Goal: Information Seeking & Learning: Learn about a topic

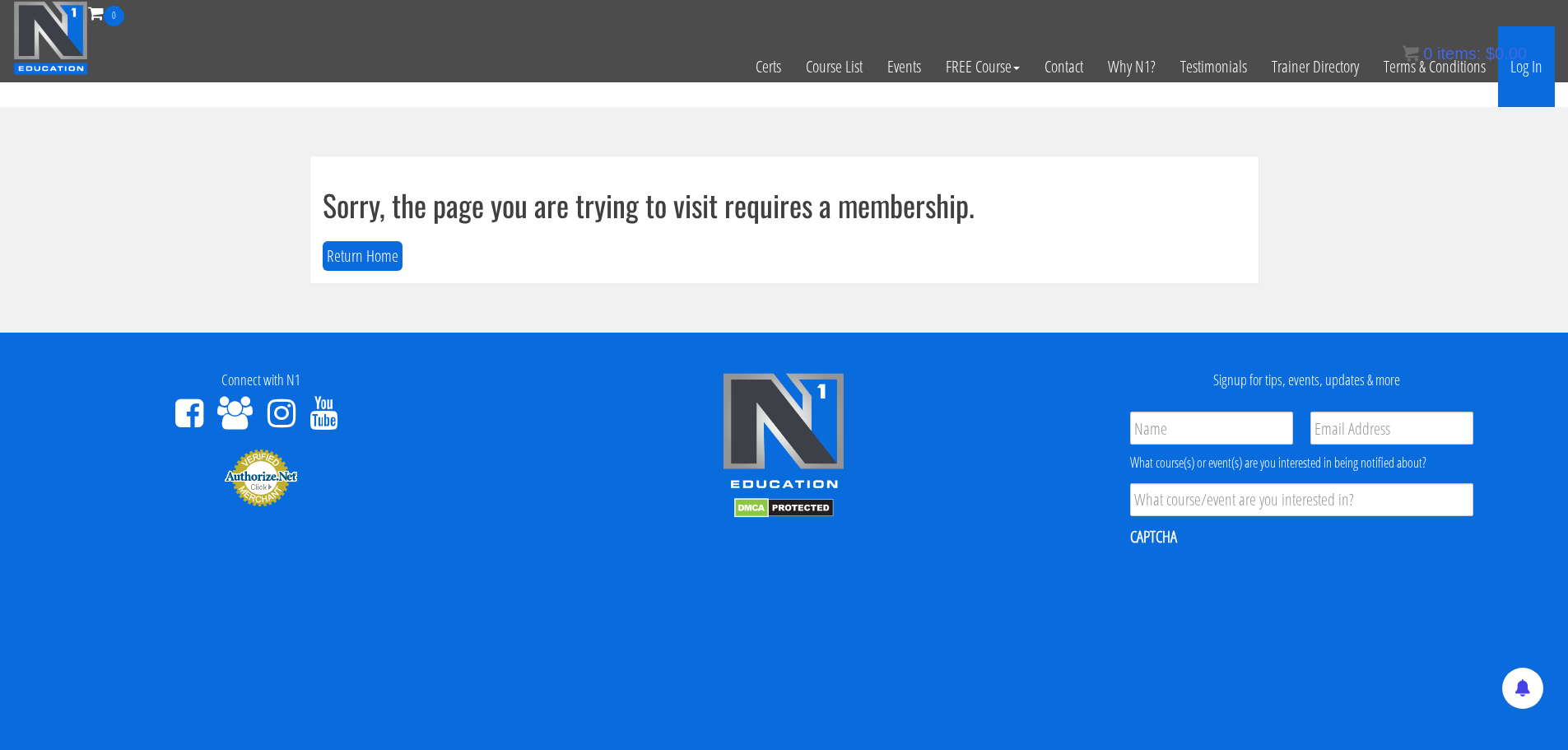
click at [1519, 74] on link "Log In" at bounding box center [1526, 67] width 56 height 81
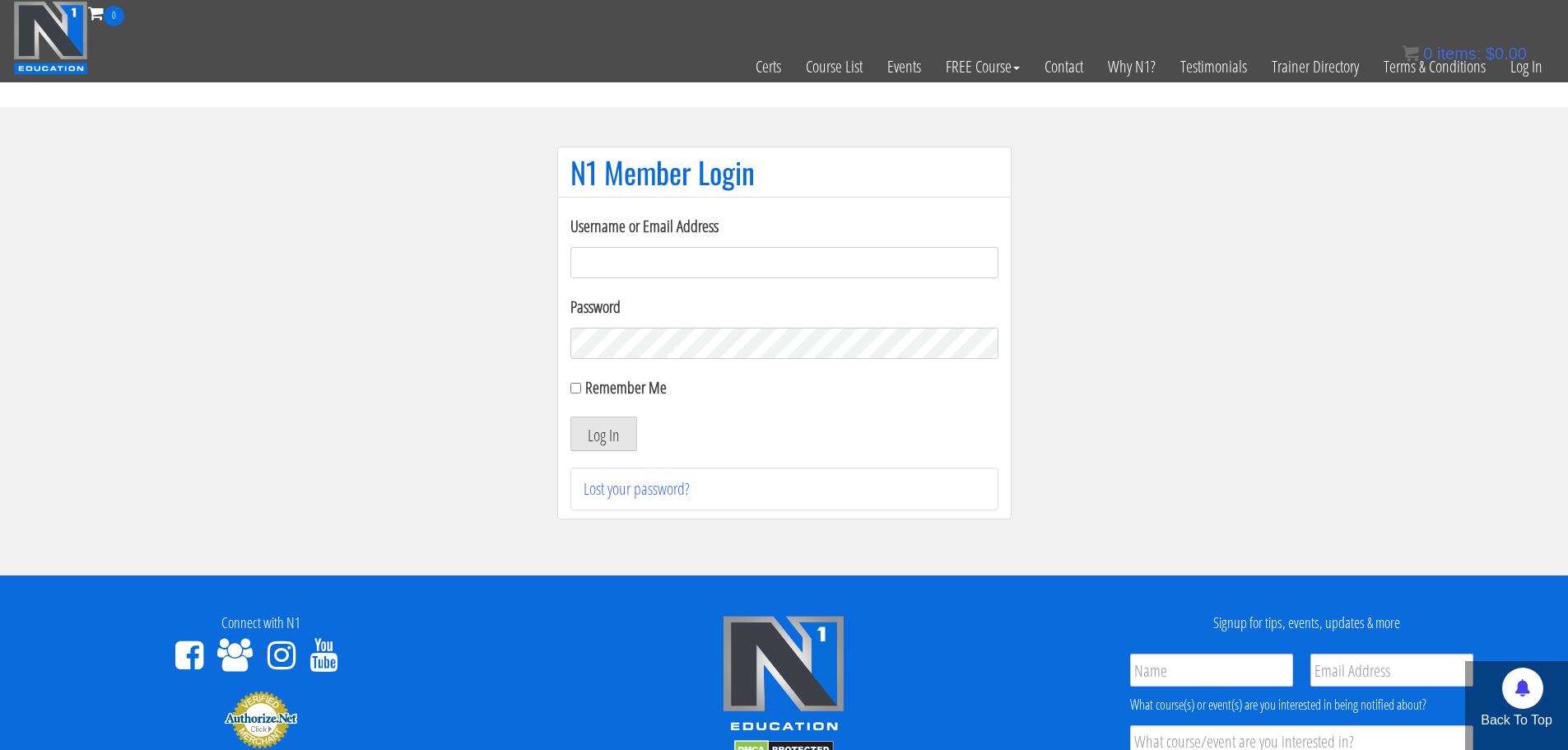
type input "velolovegirl@gmail.com"
click at [612, 441] on button "Log In" at bounding box center [603, 433] width 67 height 35
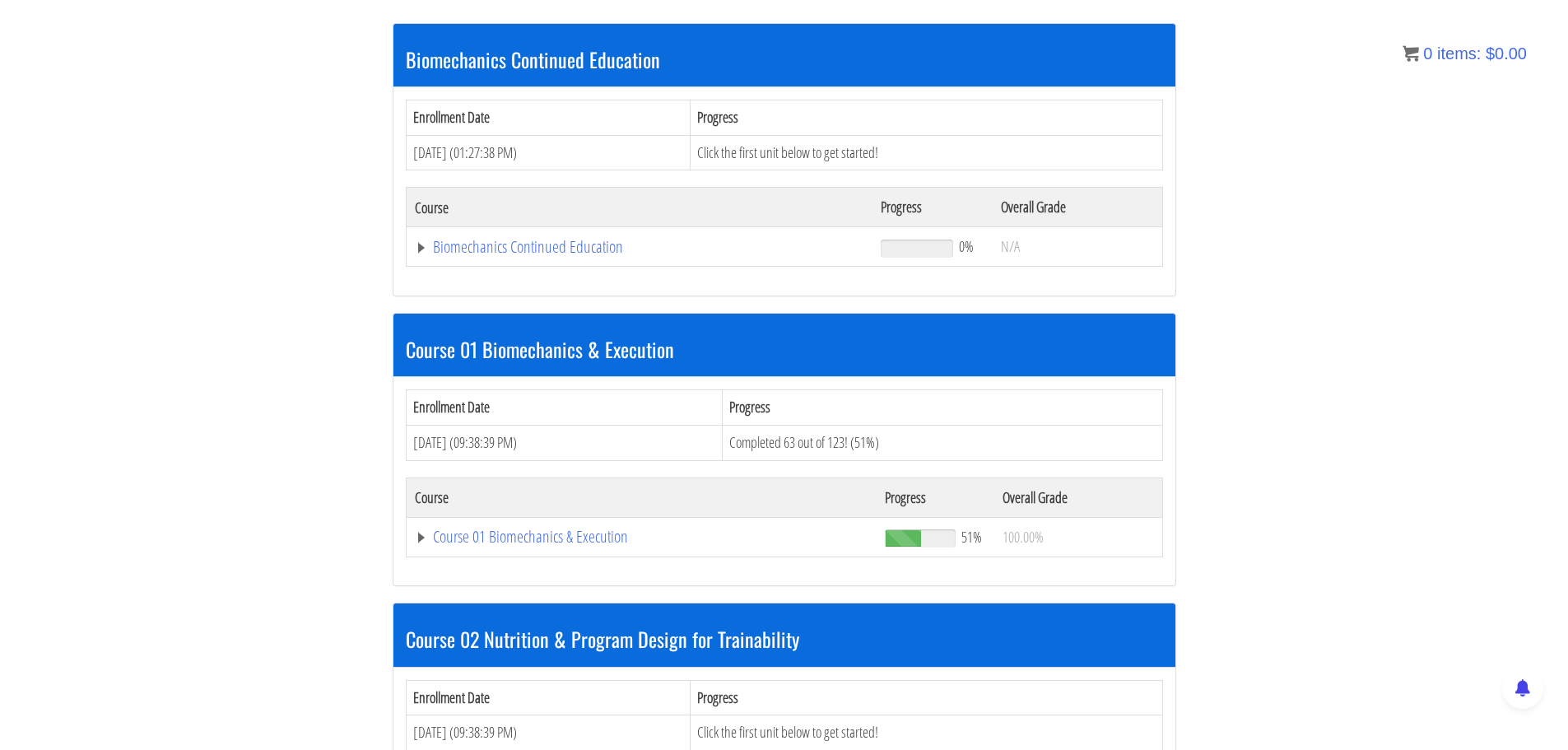
scroll to position [411, 0]
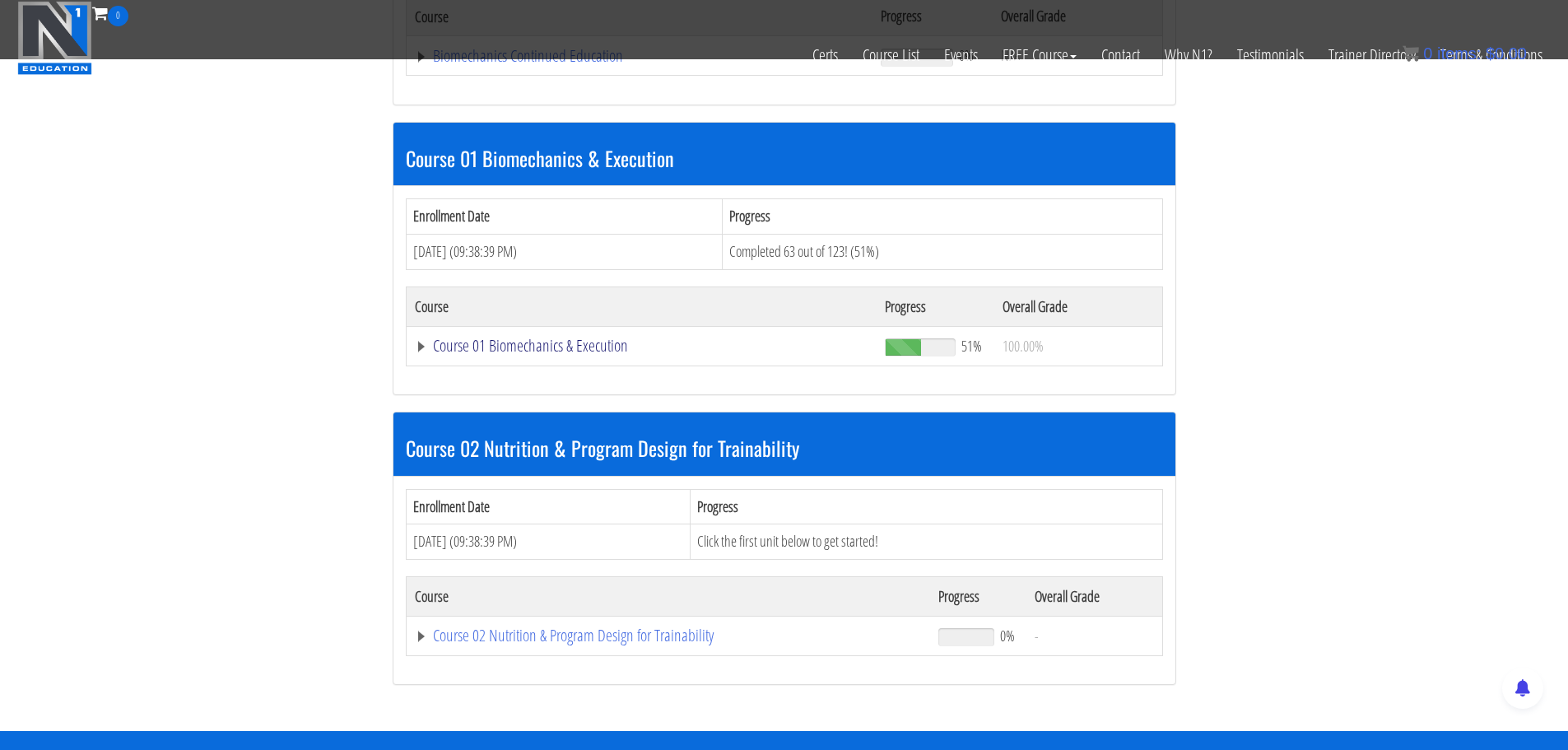
click at [567, 341] on link "Course 01 Biomechanics & Execution" at bounding box center [642, 344] width 455 height 16
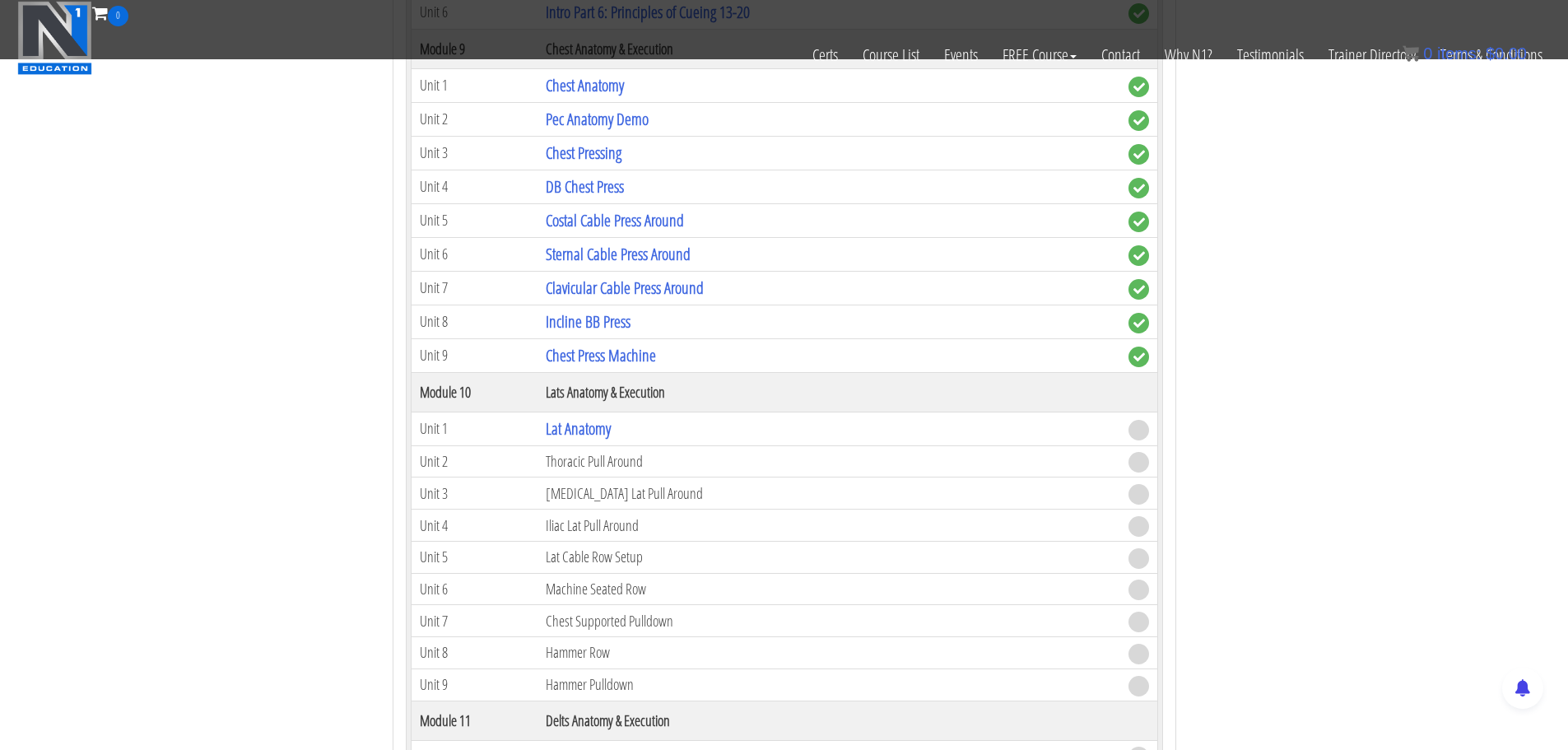
scroll to position [2880, 0]
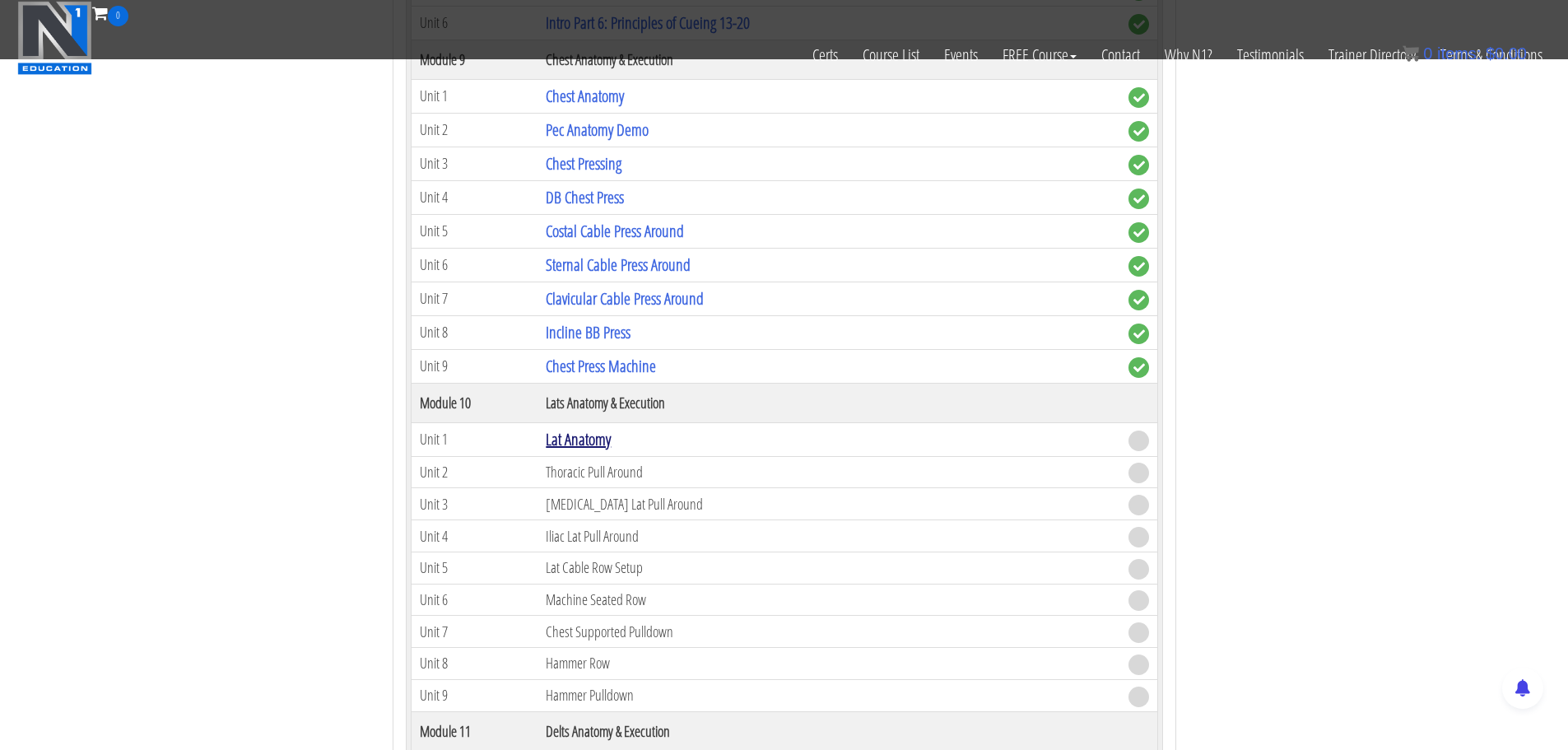
click at [590, 438] on link "Lat Anatomy" at bounding box center [578, 439] width 65 height 23
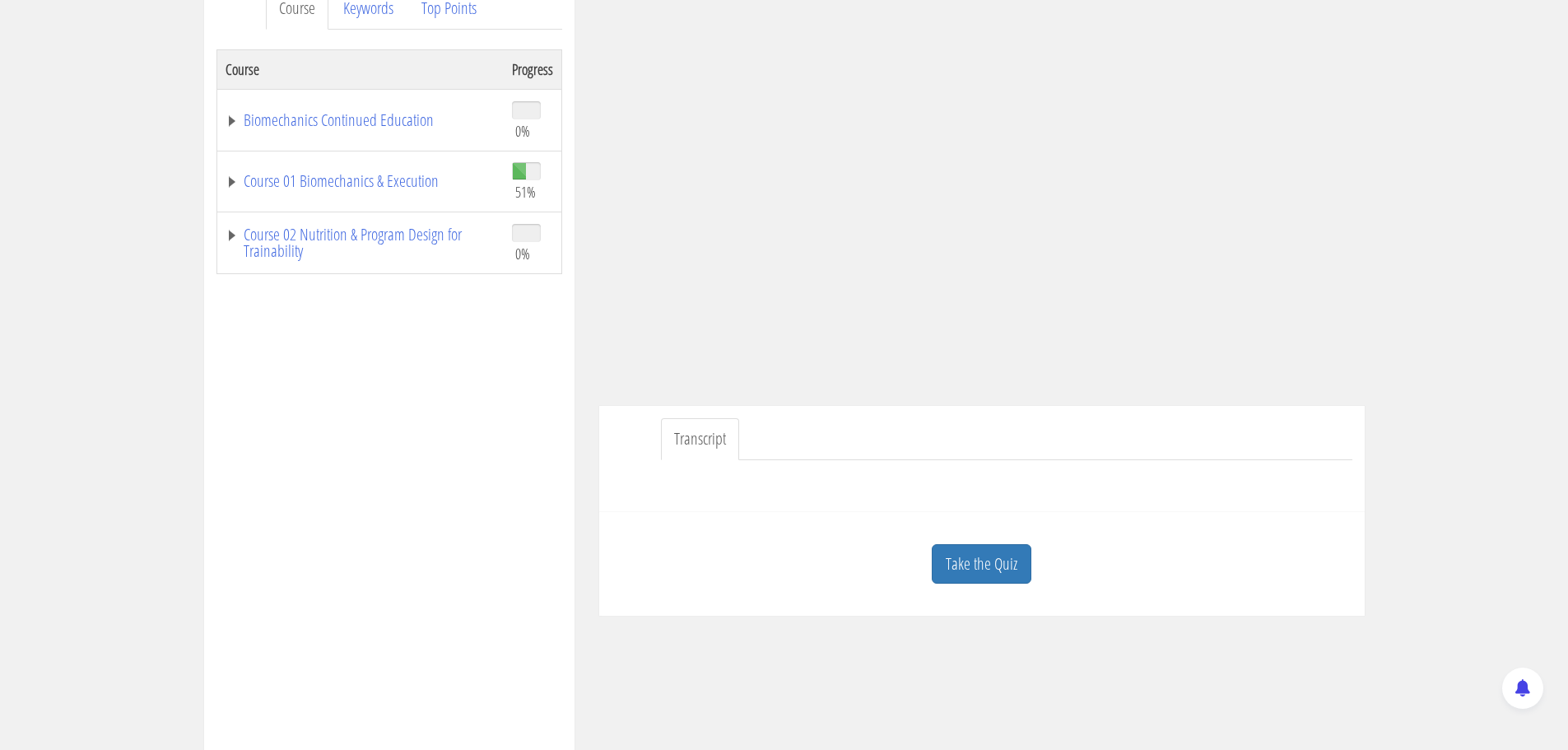
scroll to position [247, 0]
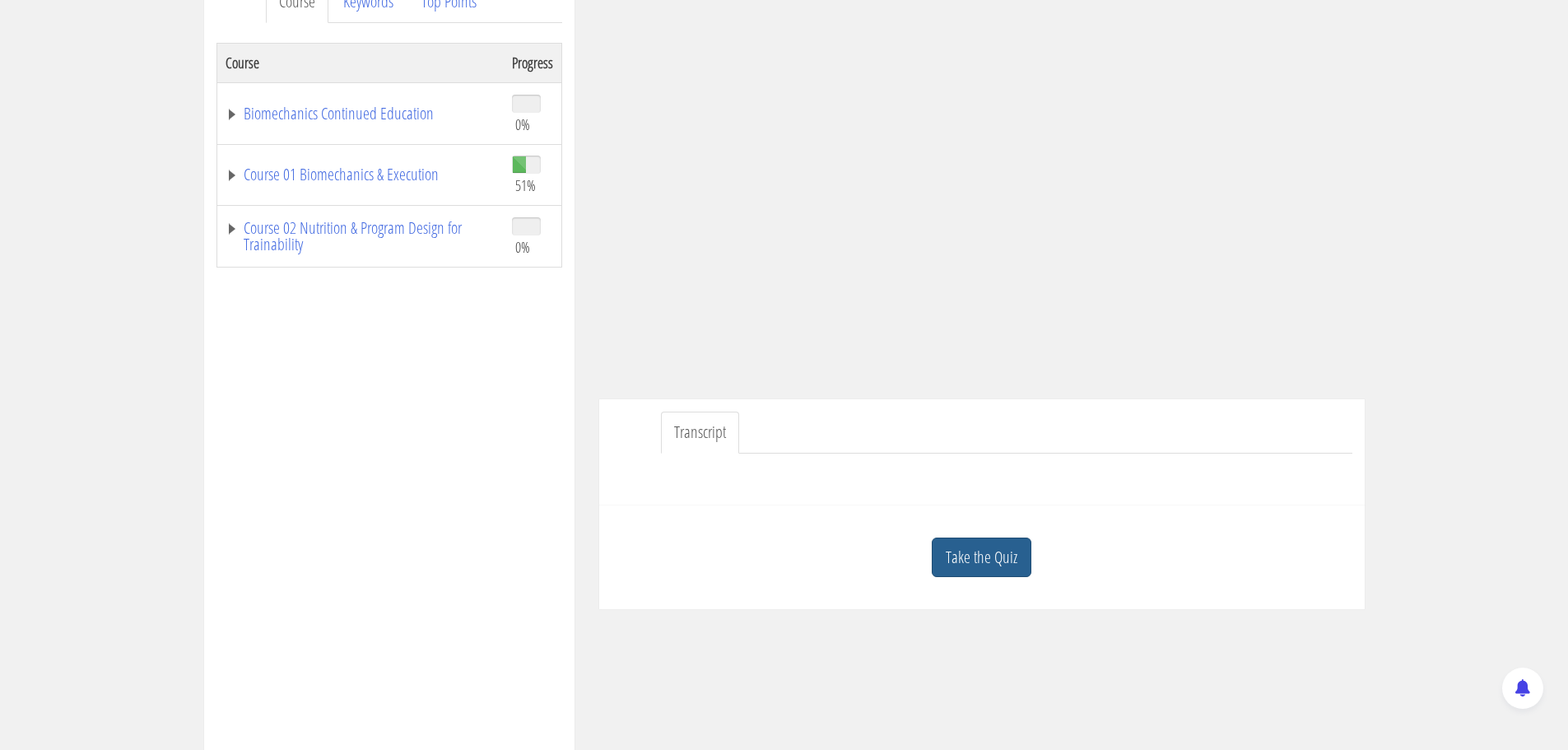
click at [1001, 547] on link "Take the Quiz" at bounding box center [982, 557] width 100 height 40
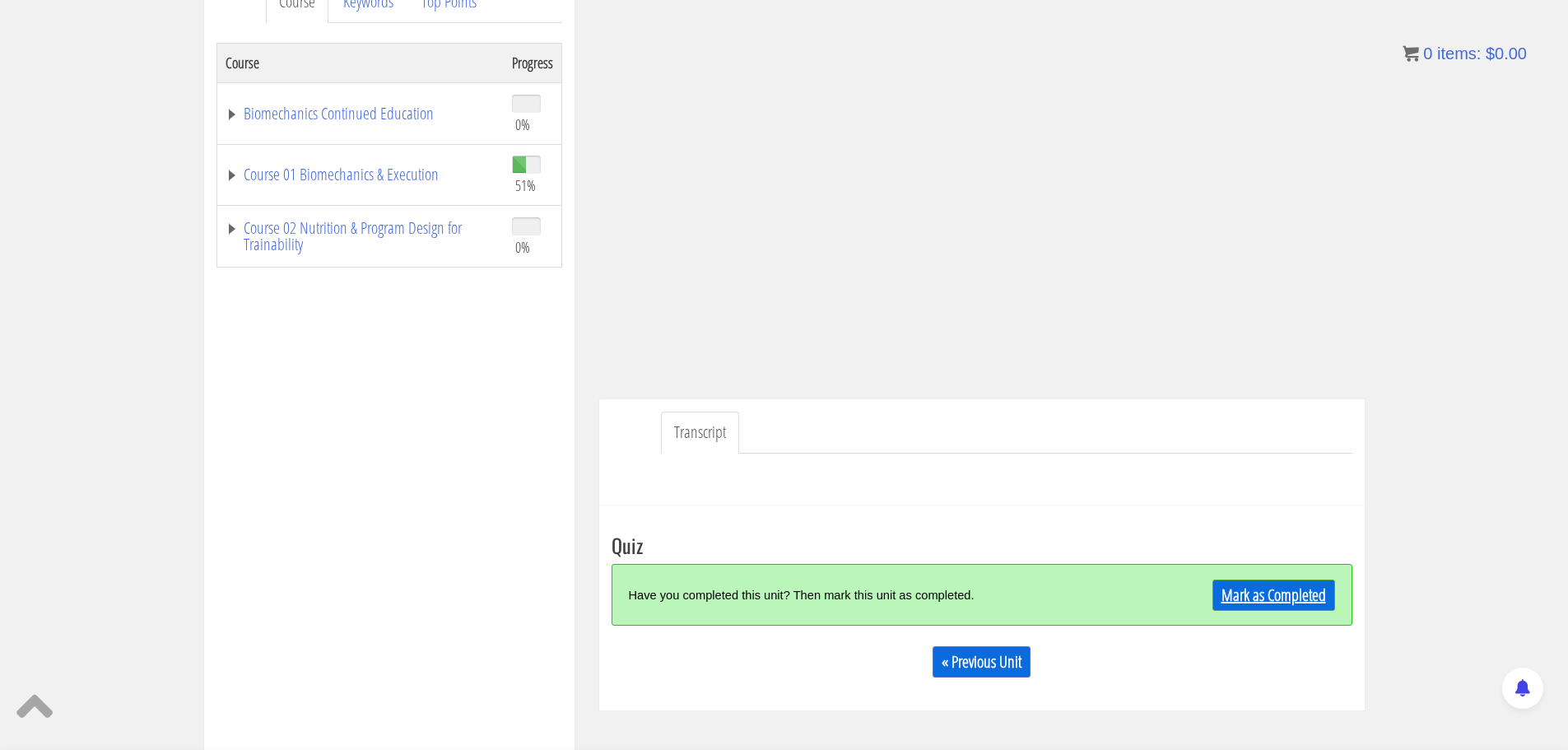
click at [1282, 597] on link "Mark as Completed" at bounding box center [1273, 595] width 122 height 31
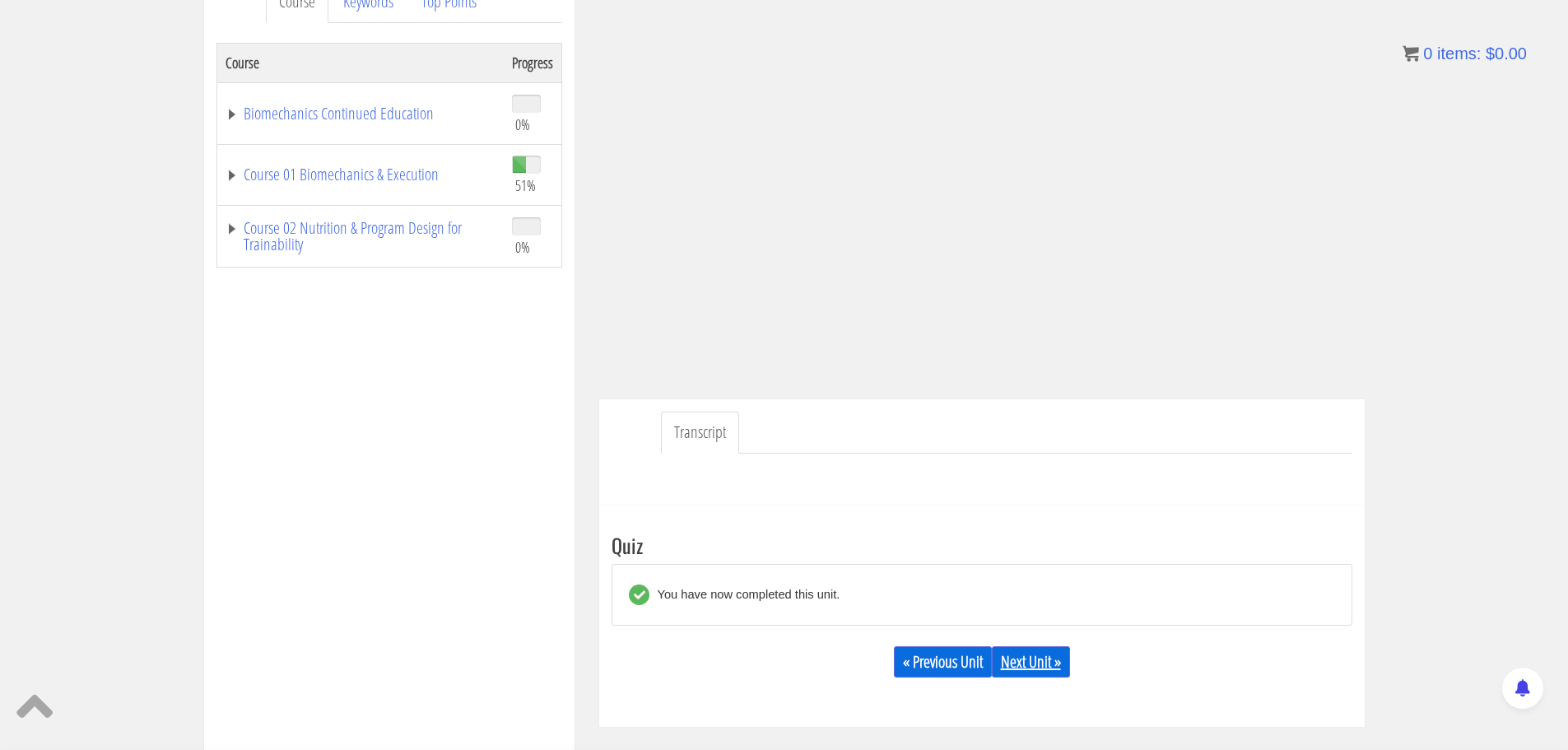
click at [1045, 665] on link "Next Unit »" at bounding box center [1031, 661] width 78 height 31
